Goal: Task Accomplishment & Management: Use online tool/utility

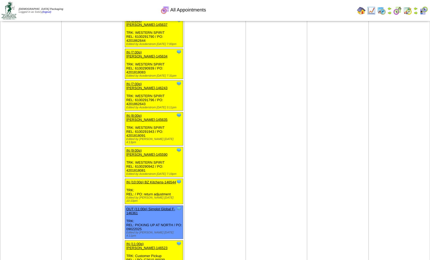
scroll to position [1109, 0]
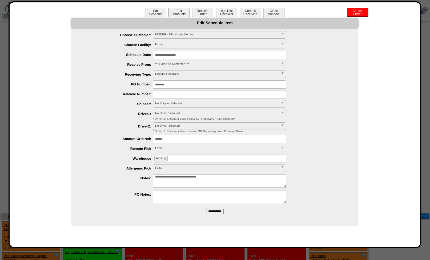
click at [178, 13] on button "Edit Products" at bounding box center [178, 12] width 21 height 9
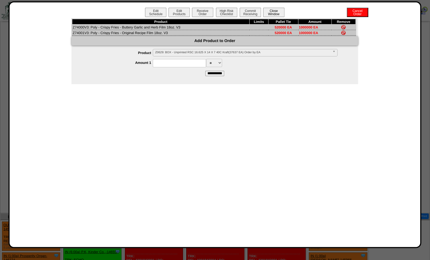
click at [273, 11] on button "Close Window" at bounding box center [273, 12] width 21 height 9
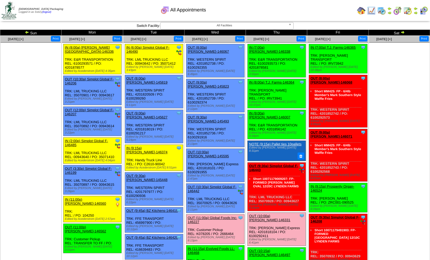
click at [362, 10] on img at bounding box center [361, 10] width 9 height 9
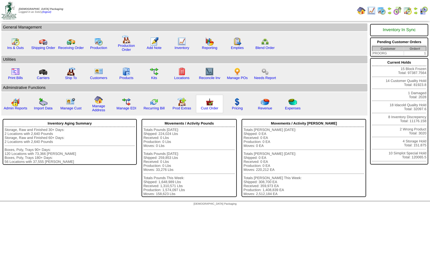
click at [211, 105] on img at bounding box center [209, 102] width 9 height 9
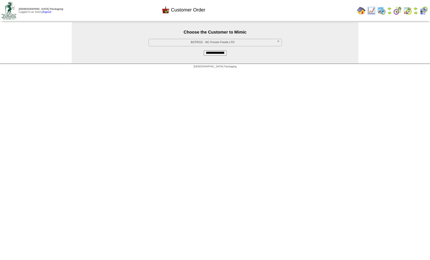
click at [196, 43] on span "BCFROZ - BC Frozen Foods LTD" at bounding box center [213, 42] width 124 height 6
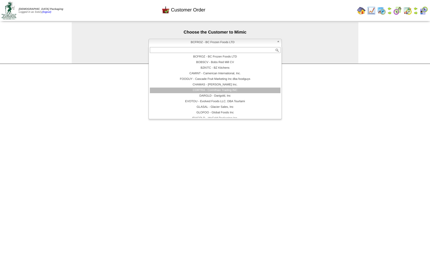
scroll to position [32, 0]
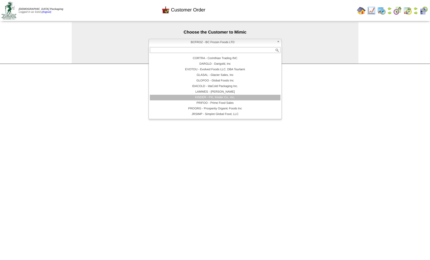
click at [203, 97] on li "KINDER - P.K, Kinder Co., Inc." at bounding box center [215, 98] width 131 height 6
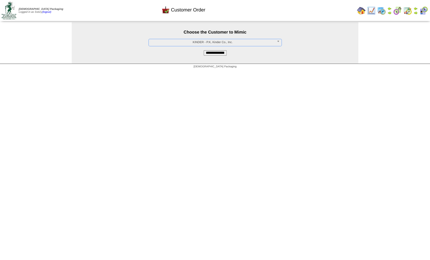
click at [207, 55] on input "**********" at bounding box center [215, 52] width 23 height 5
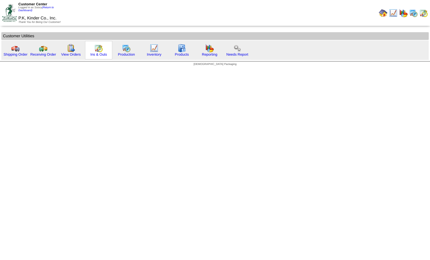
click at [95, 47] on img at bounding box center [98, 48] width 9 height 9
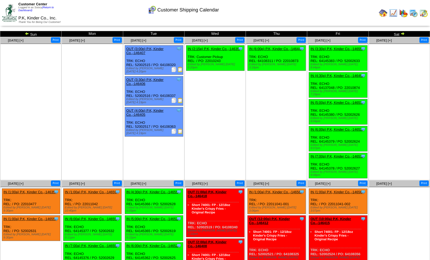
click at [213, 48] on link "IN (2:15p) P.K, Kinder Co.,-146355" at bounding box center [215, 49] width 54 height 4
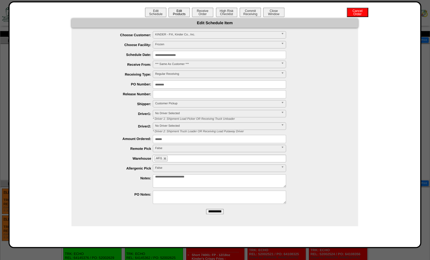
click at [179, 12] on button "Edit Products" at bounding box center [178, 12] width 21 height 9
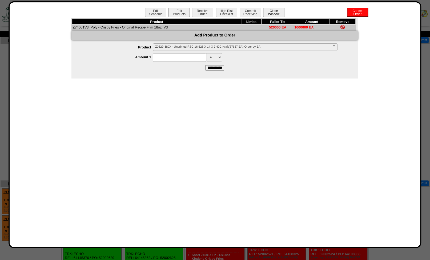
click at [273, 12] on button "Close Window" at bounding box center [273, 12] width 21 height 9
